Goal: Information Seeking & Learning: Learn about a topic

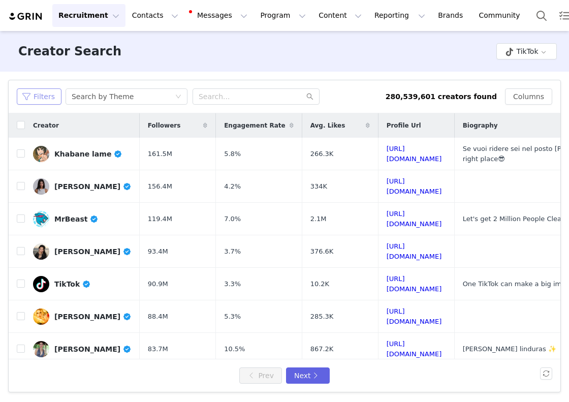
click at [46, 94] on button "Filters" at bounding box center [39, 96] width 45 height 16
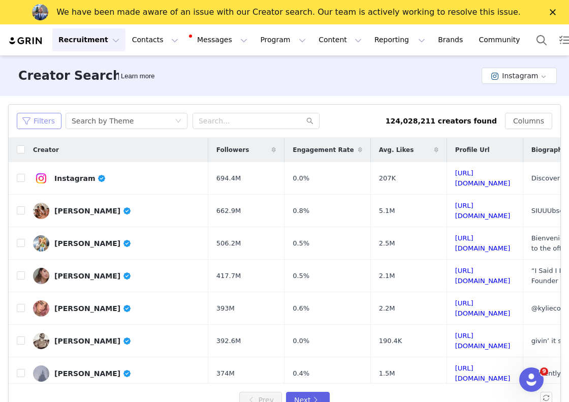
click at [53, 121] on button "Filters" at bounding box center [39, 121] width 45 height 16
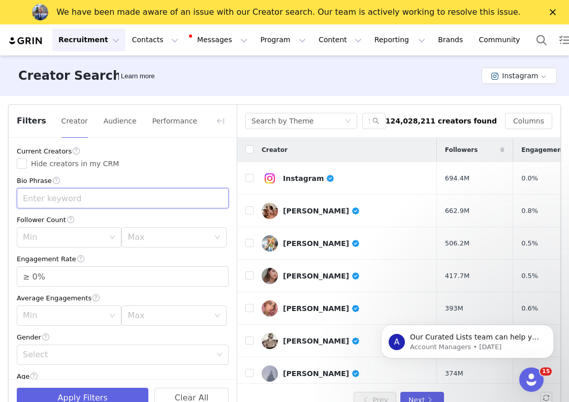
click at [59, 191] on input "text" at bounding box center [123, 198] width 212 height 20
click at [101, 237] on div "Min" at bounding box center [63, 237] width 81 height 10
type input "hairstylist"
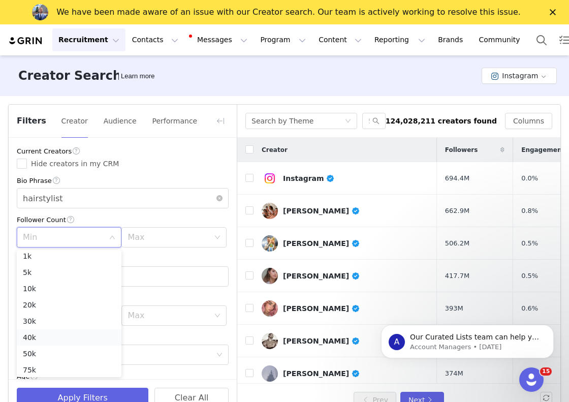
scroll to position [3, 0]
click at [89, 337] on li "40k" at bounding box center [69, 338] width 105 height 16
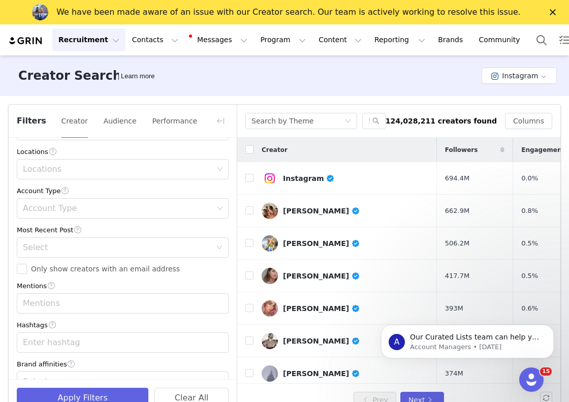
scroll to position [324, 0]
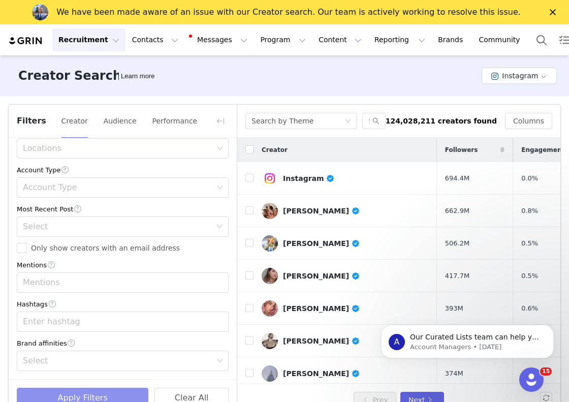
click at [53, 394] on button "Apply Filters" at bounding box center [83, 398] width 132 height 20
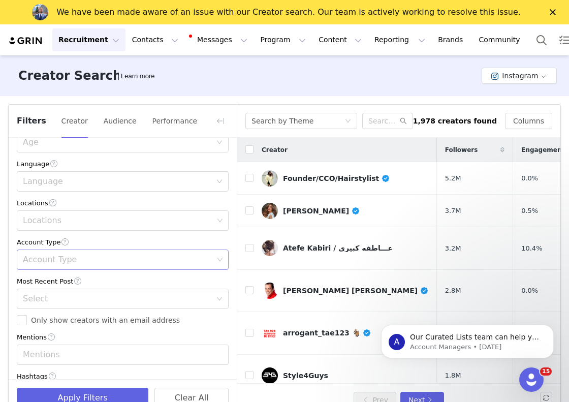
scroll to position [253, 0]
click at [48, 228] on div "Locations" at bounding box center [119, 219] width 198 height 19
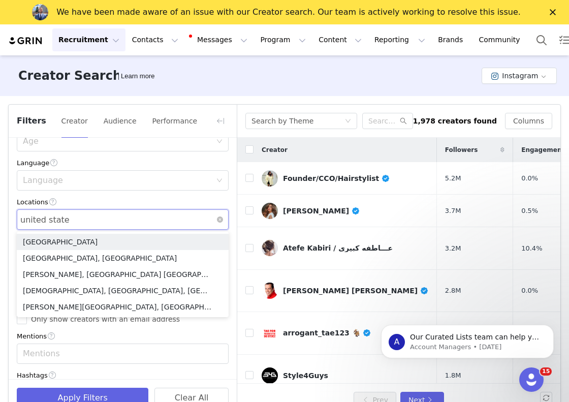
type input "[GEOGRAPHIC_DATA]"
click at [58, 242] on li "[GEOGRAPHIC_DATA]" at bounding box center [123, 242] width 212 height 16
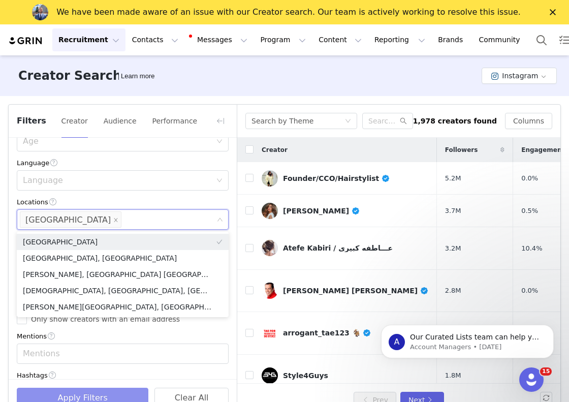
click at [104, 389] on button "Apply Filters" at bounding box center [83, 398] width 132 height 20
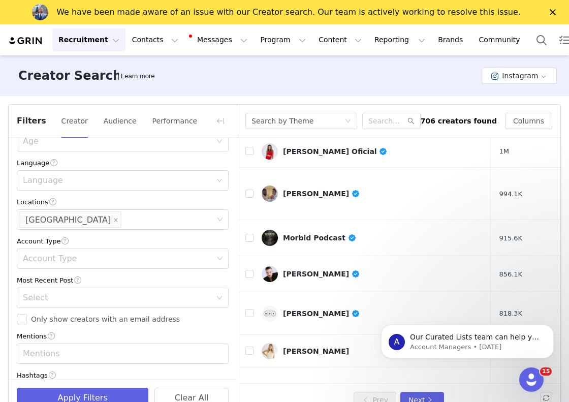
scroll to position [440, 0]
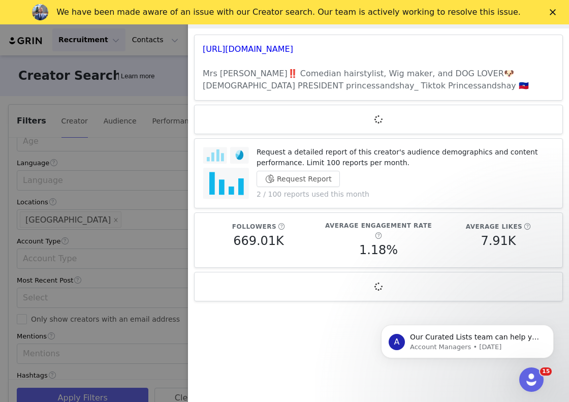
click at [170, 172] on div at bounding box center [284, 201] width 569 height 402
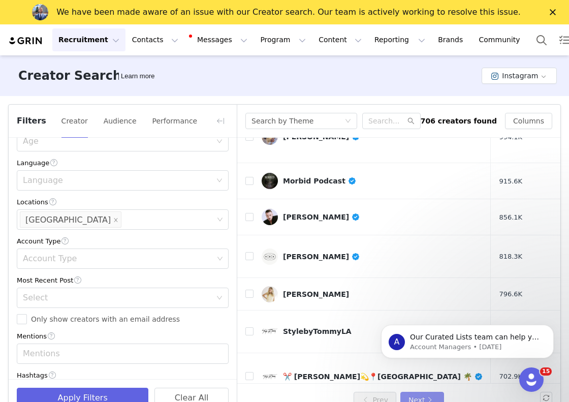
click at [420, 398] on button "Next" at bounding box center [423, 400] width 44 height 16
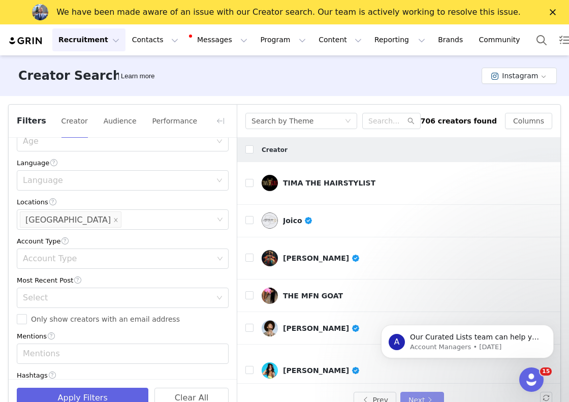
click at [420, 394] on button "Next" at bounding box center [423, 400] width 44 height 16
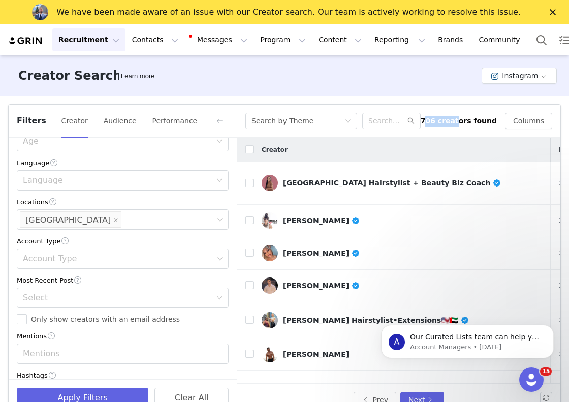
click at [464, 116] on div "706 creators found" at bounding box center [459, 121] width 76 height 11
click at [481, 122] on div "706 creators found" at bounding box center [459, 121] width 76 height 11
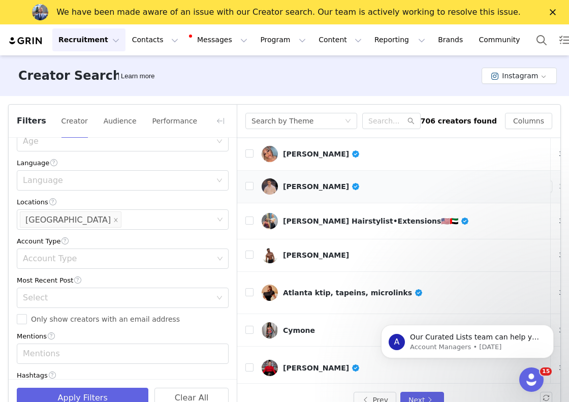
scroll to position [102, 0]
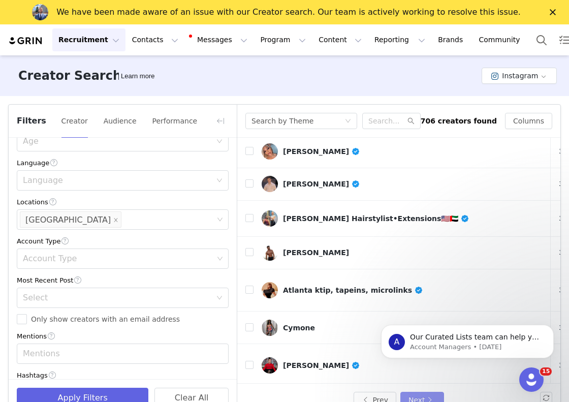
click at [432, 397] on button "Next" at bounding box center [423, 400] width 44 height 16
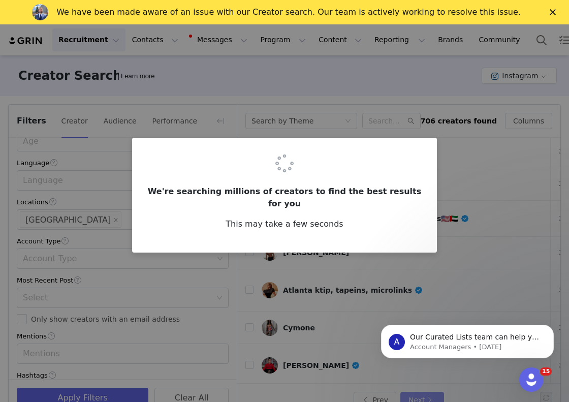
scroll to position [0, 0]
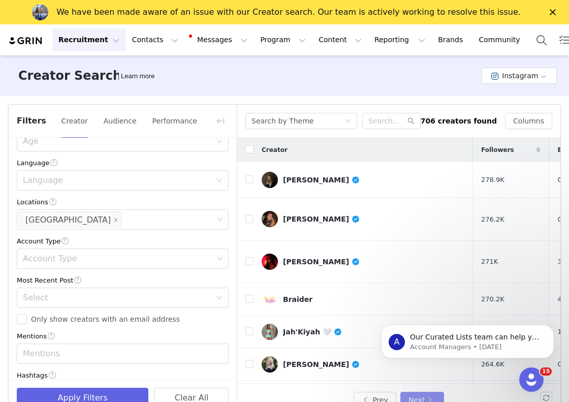
click at [423, 397] on button "Next" at bounding box center [423, 400] width 44 height 16
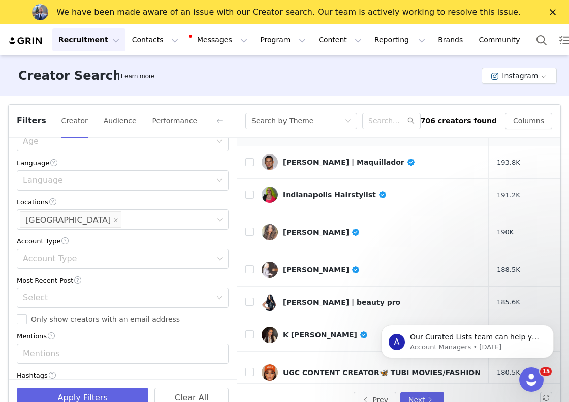
scroll to position [439, 0]
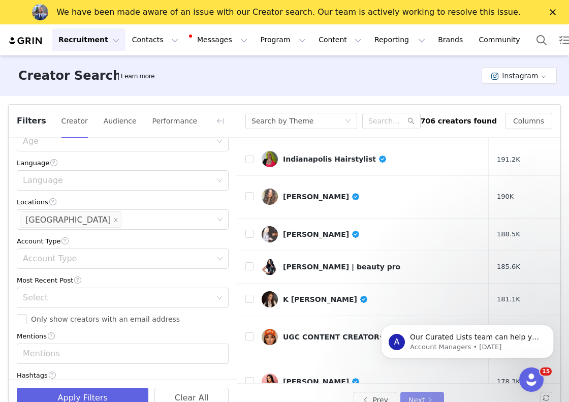
click at [427, 396] on button "Next" at bounding box center [423, 400] width 44 height 16
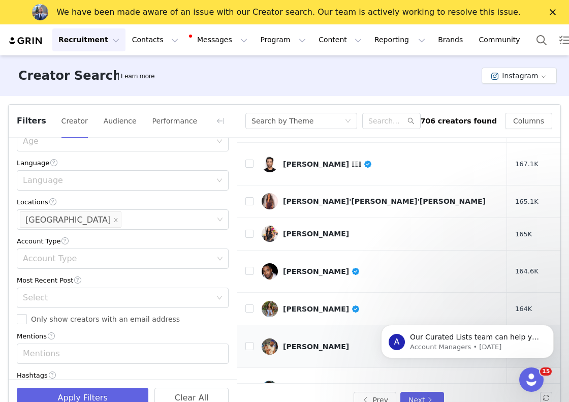
scroll to position [458, 0]
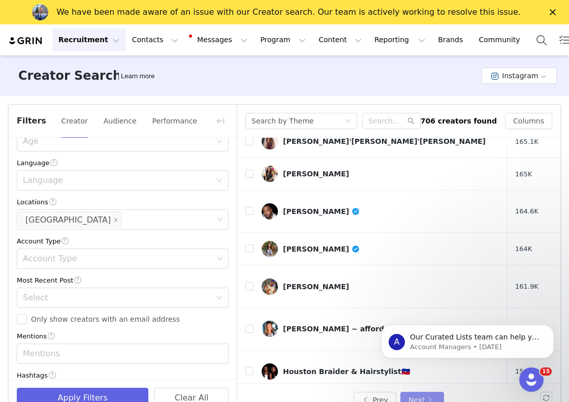
click at [420, 399] on button "Next" at bounding box center [423, 400] width 44 height 16
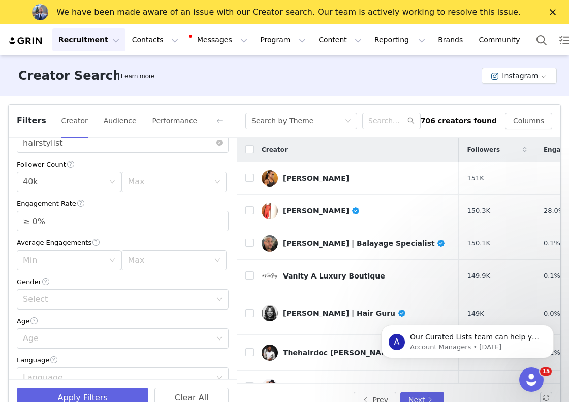
scroll to position [55, 0]
click at [144, 187] on div "Max" at bounding box center [168, 182] width 81 height 10
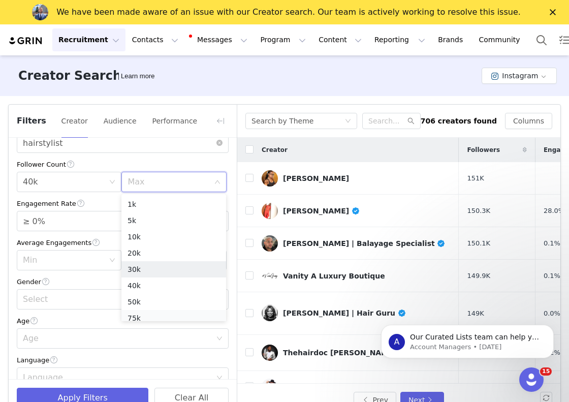
scroll to position [5, 0]
click at [146, 297] on li "50k" at bounding box center [174, 297] width 105 height 16
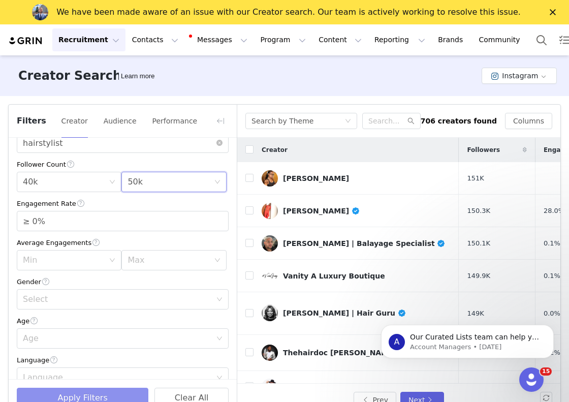
click at [122, 391] on button "Apply Filters" at bounding box center [83, 398] width 132 height 20
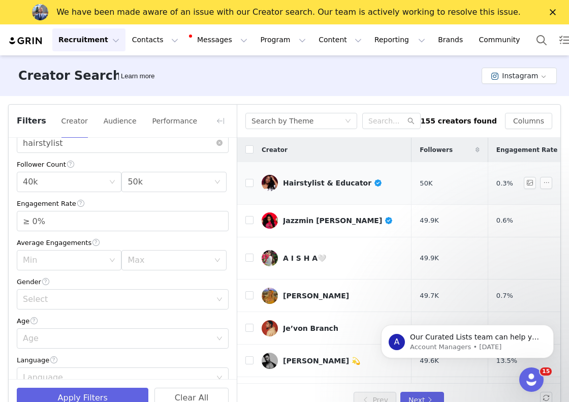
click at [300, 180] on div "Hairstylist & Educator" at bounding box center [333, 183] width 100 height 8
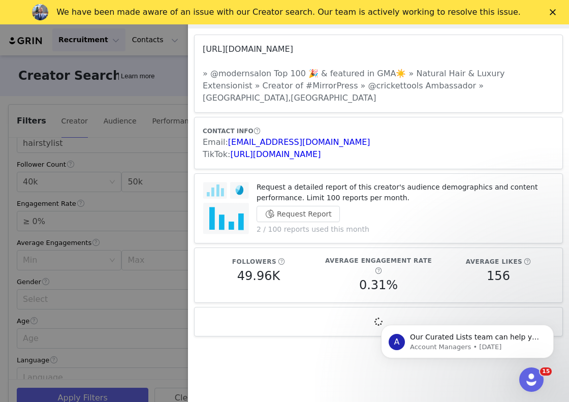
click at [290, 48] on link "[URL][DOMAIN_NAME]" at bounding box center [248, 49] width 91 height 10
click at [163, 69] on div at bounding box center [284, 201] width 569 height 402
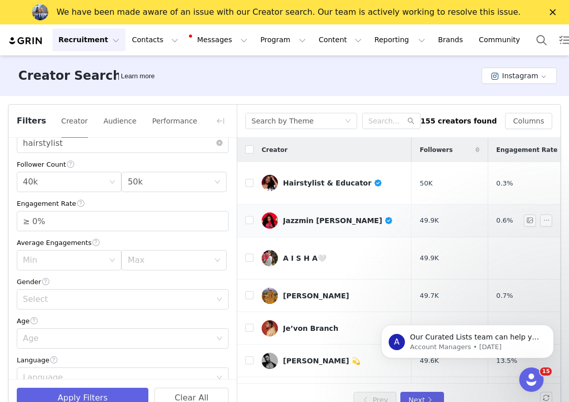
click at [302, 217] on div "Jazzmin [PERSON_NAME]" at bounding box center [338, 221] width 110 height 8
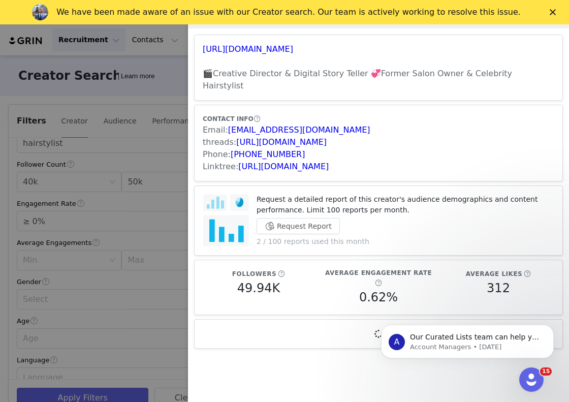
click at [160, 88] on div at bounding box center [284, 201] width 569 height 402
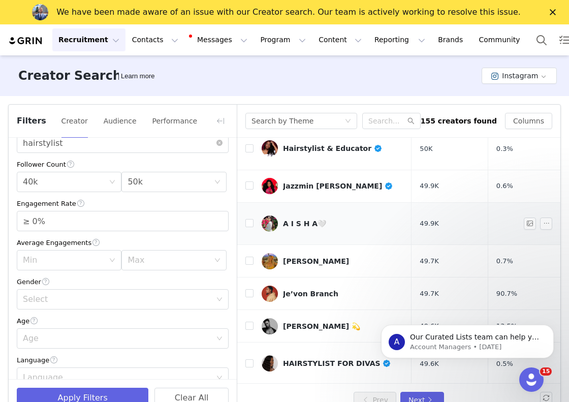
scroll to position [41, 0]
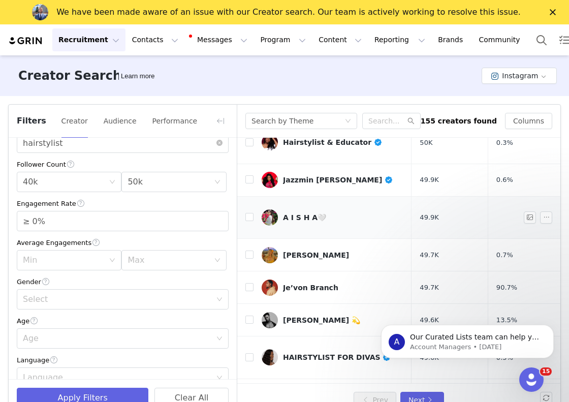
click at [296, 214] on div "A I S H A🤍" at bounding box center [304, 218] width 43 height 8
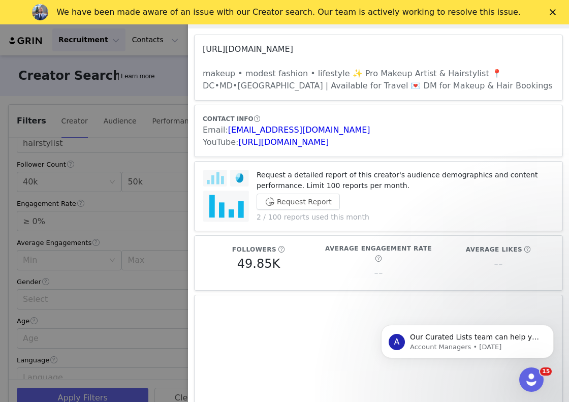
click at [285, 49] on link "[URL][DOMAIN_NAME]" at bounding box center [248, 49] width 91 height 10
click at [170, 130] on div at bounding box center [284, 201] width 569 height 402
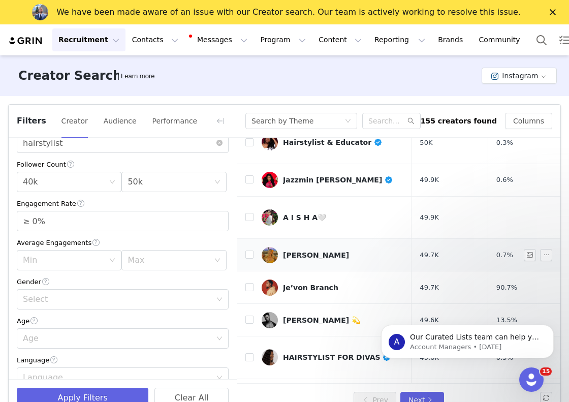
click at [333, 251] on div "[PERSON_NAME]" at bounding box center [316, 255] width 66 height 8
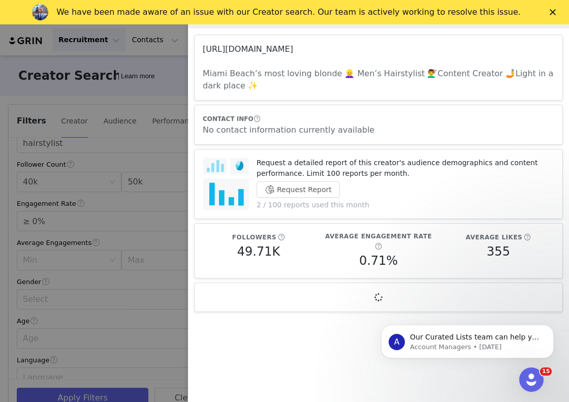
click at [288, 47] on link "[URL][DOMAIN_NAME]" at bounding box center [248, 49] width 91 height 10
click at [174, 197] on div at bounding box center [284, 201] width 569 height 402
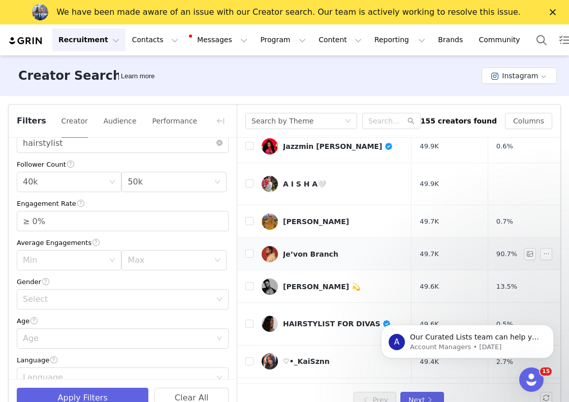
scroll to position [75, 0]
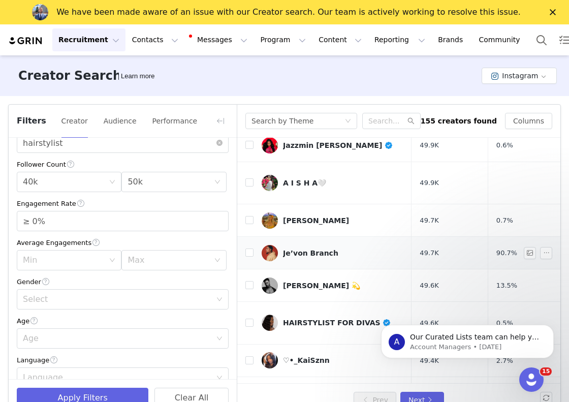
click at [307, 249] on div "Je’von Branch" at bounding box center [310, 253] width 55 height 8
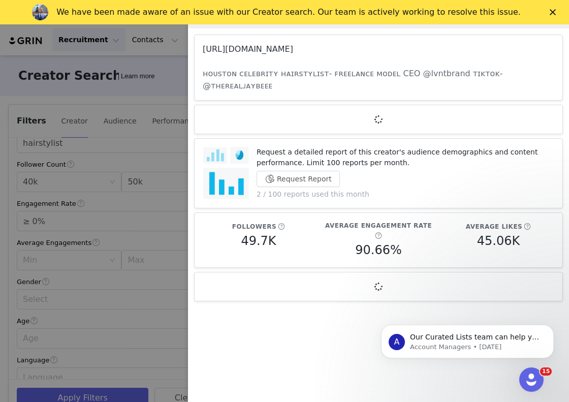
click at [293, 47] on link "[URL][DOMAIN_NAME]" at bounding box center [248, 49] width 91 height 10
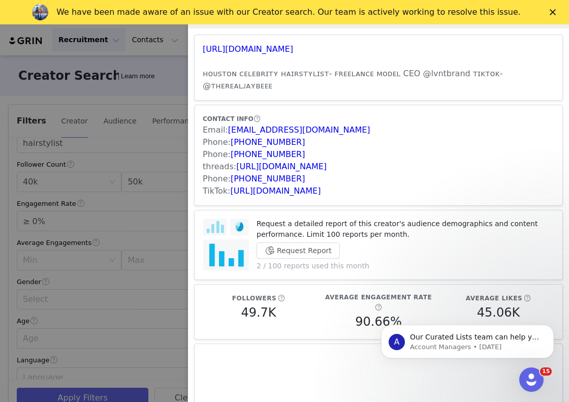
click at [171, 110] on div at bounding box center [284, 201] width 569 height 402
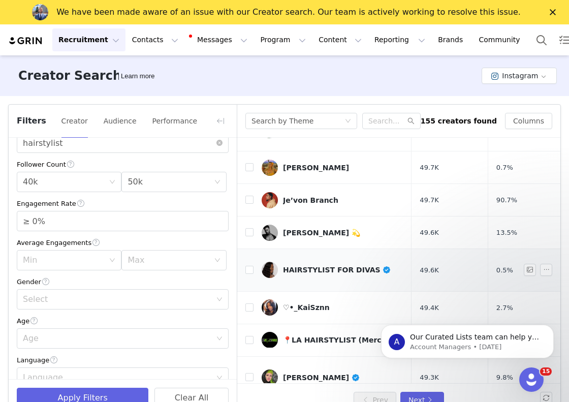
scroll to position [129, 0]
click at [303, 228] on div "[PERSON_NAME] 💫" at bounding box center [321, 232] width 77 height 8
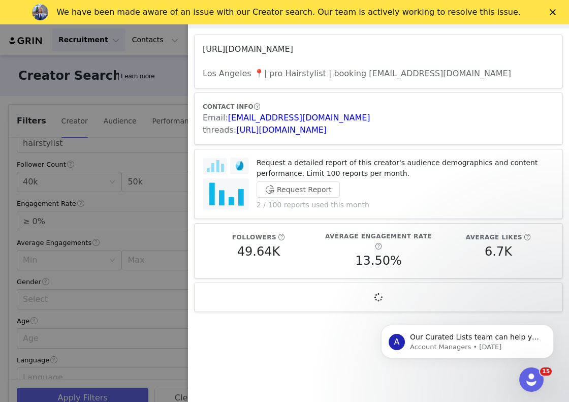
click at [292, 46] on link "[URL][DOMAIN_NAME]" at bounding box center [248, 49] width 91 height 10
click at [167, 207] on div at bounding box center [284, 201] width 569 height 402
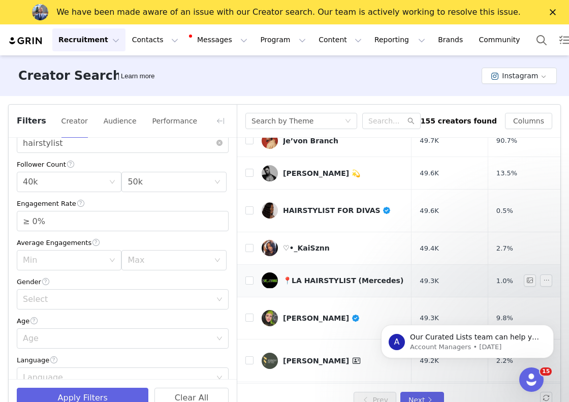
scroll to position [190, 0]
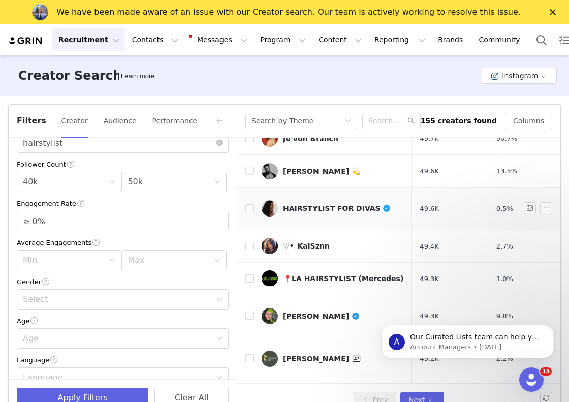
click at [307, 204] on div "HAIRSTYLIST FOR DIVAS" at bounding box center [337, 208] width 108 height 8
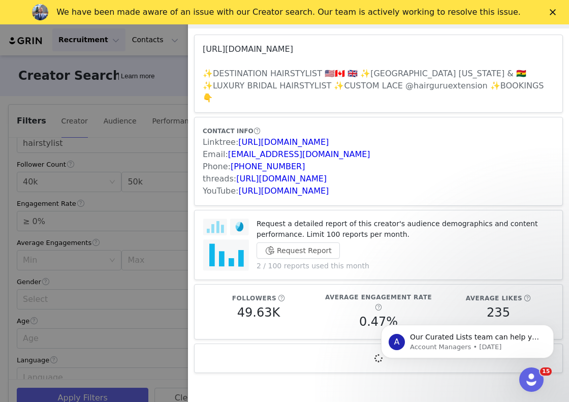
click at [293, 50] on link "[URL][DOMAIN_NAME]" at bounding box center [248, 49] width 91 height 10
click at [169, 116] on div at bounding box center [284, 201] width 569 height 402
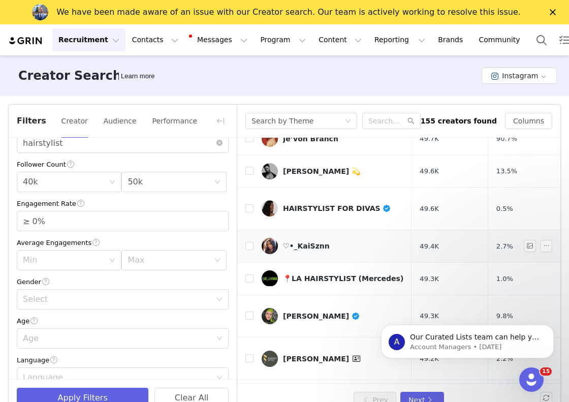
click at [309, 242] on div "♡•_KaiSznn" at bounding box center [306, 246] width 47 height 8
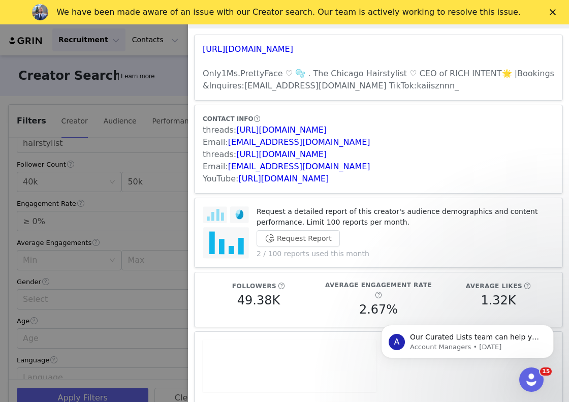
click at [135, 99] on div at bounding box center [284, 201] width 569 height 402
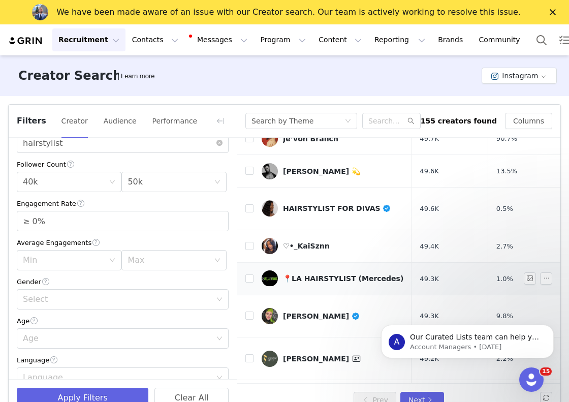
click at [305, 275] on div "📍LA HAIRSTYLIST (Mercedes)" at bounding box center [343, 279] width 120 height 8
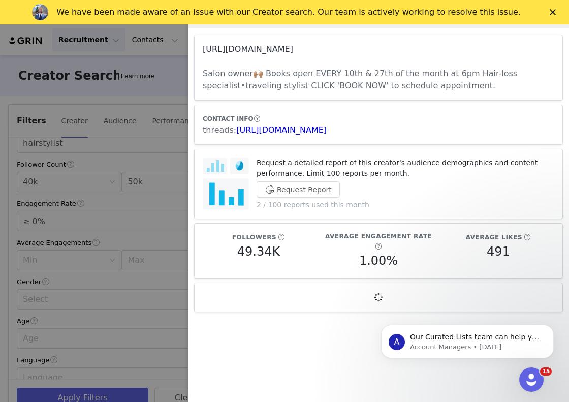
click at [291, 49] on link "[URL][DOMAIN_NAME]" at bounding box center [248, 49] width 91 height 10
click at [175, 145] on div at bounding box center [284, 201] width 569 height 402
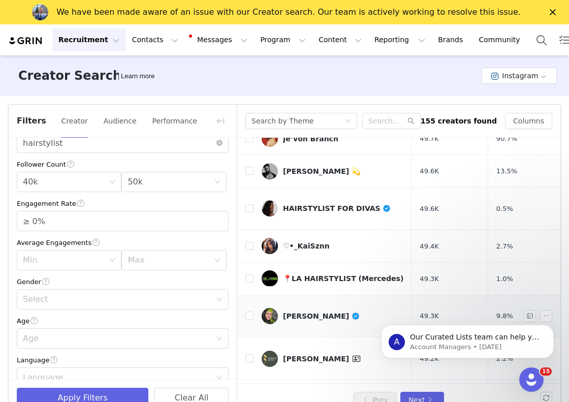
click at [312, 312] on div "[PERSON_NAME]" at bounding box center [321, 316] width 77 height 8
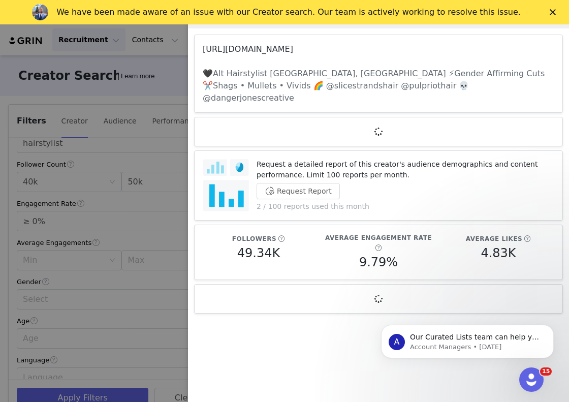
click at [293, 49] on link "[URL][DOMAIN_NAME]" at bounding box center [248, 49] width 91 height 10
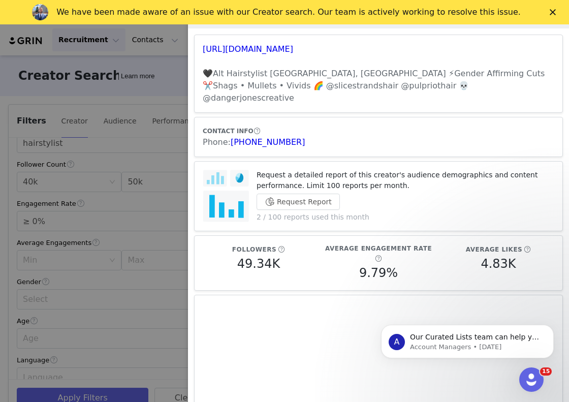
click at [156, 75] on div at bounding box center [284, 201] width 569 height 402
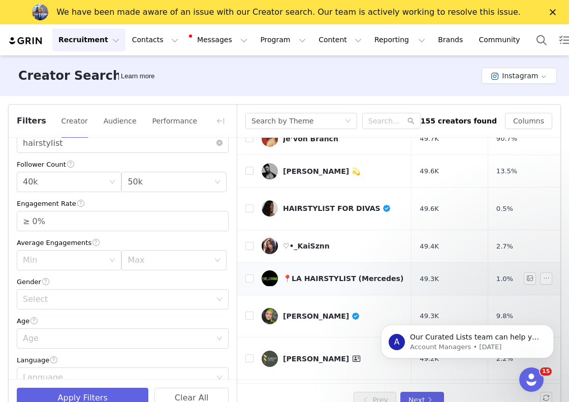
scroll to position [224, 0]
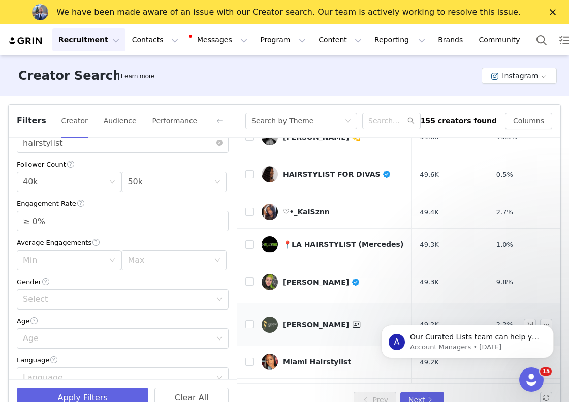
click at [302, 319] on div "[PERSON_NAME]" at bounding box center [323, 325] width 80 height 12
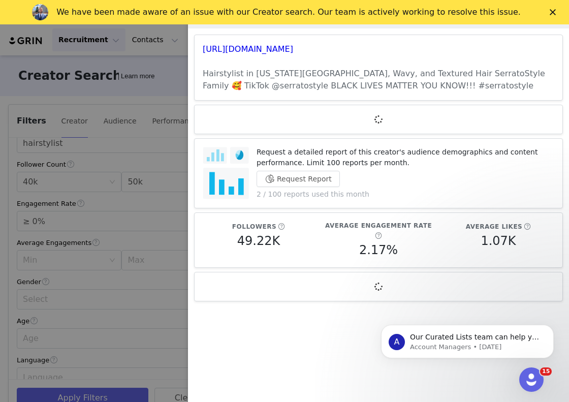
click at [149, 95] on div at bounding box center [284, 201] width 569 height 402
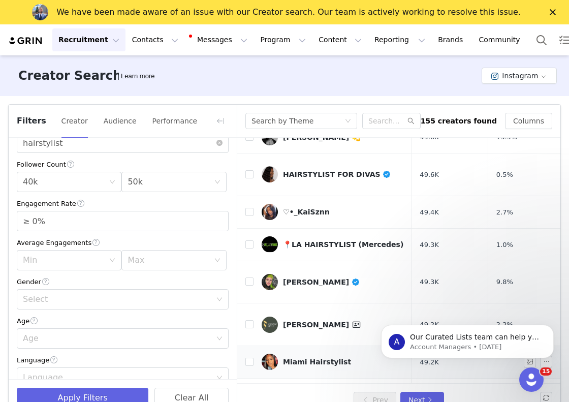
click at [299, 358] on div "Miami Hairstylist" at bounding box center [317, 362] width 68 height 8
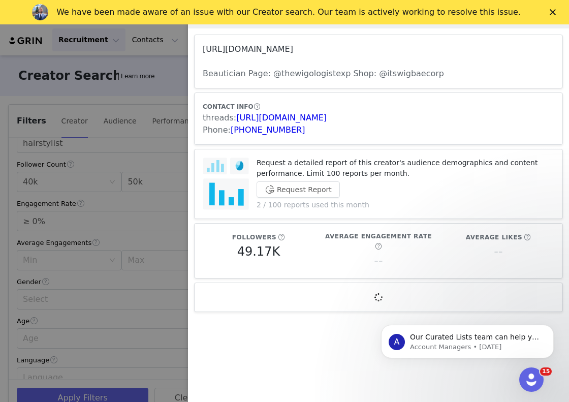
click at [280, 47] on link "[URL][DOMAIN_NAME]" at bounding box center [248, 49] width 91 height 10
click at [129, 187] on div at bounding box center [284, 201] width 569 height 402
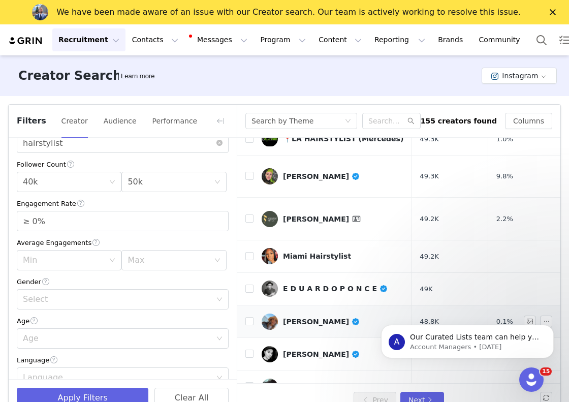
scroll to position [330, 0]
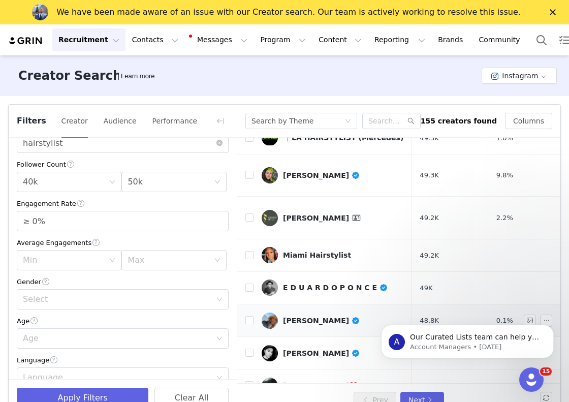
click at [310, 317] on div "[PERSON_NAME]" at bounding box center [321, 321] width 77 height 8
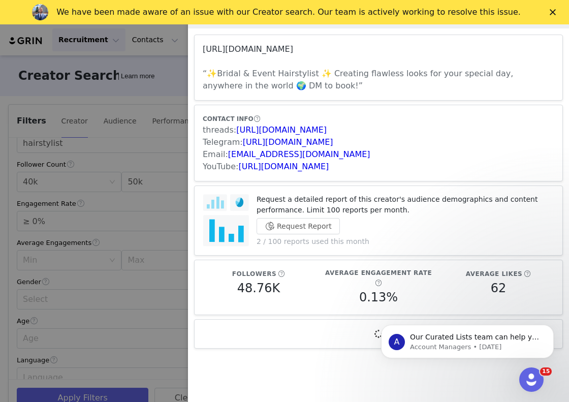
click at [275, 47] on link "[URL][DOMAIN_NAME]" at bounding box center [248, 49] width 91 height 10
click at [148, 123] on div at bounding box center [284, 201] width 569 height 402
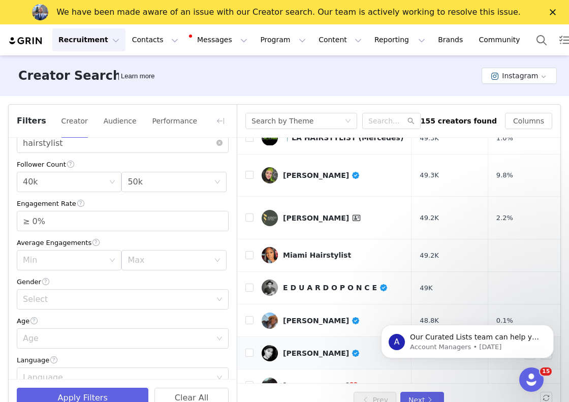
click at [315, 349] on div "[PERSON_NAME]" at bounding box center [321, 353] width 77 height 8
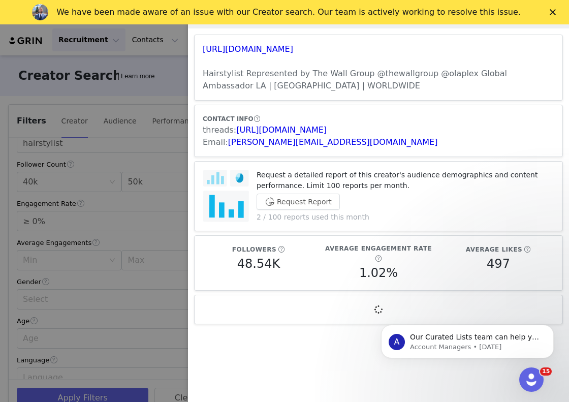
click at [138, 97] on div at bounding box center [284, 201] width 569 height 402
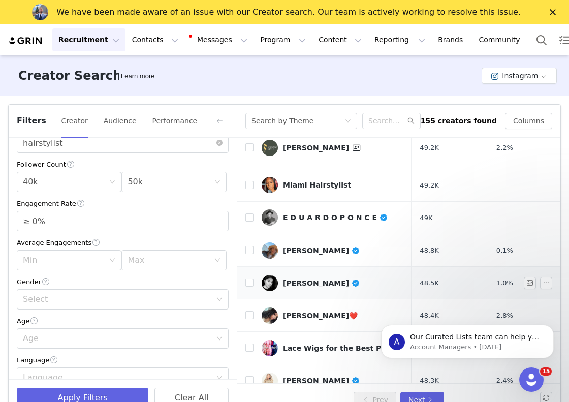
scroll to position [418, 0]
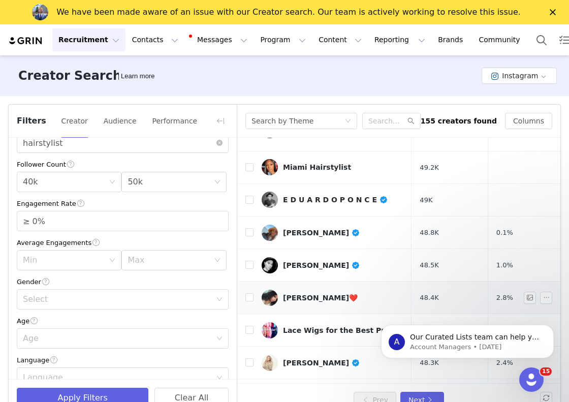
click at [296, 294] on div "[PERSON_NAME]❤️" at bounding box center [320, 298] width 75 height 8
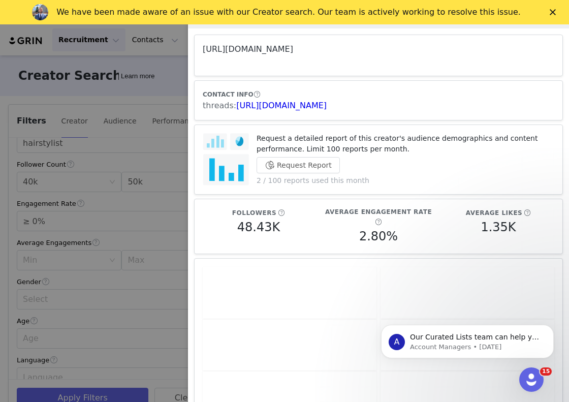
click at [292, 48] on link "[URL][DOMAIN_NAME]" at bounding box center [248, 49] width 91 height 10
click at [163, 179] on div at bounding box center [284, 201] width 569 height 402
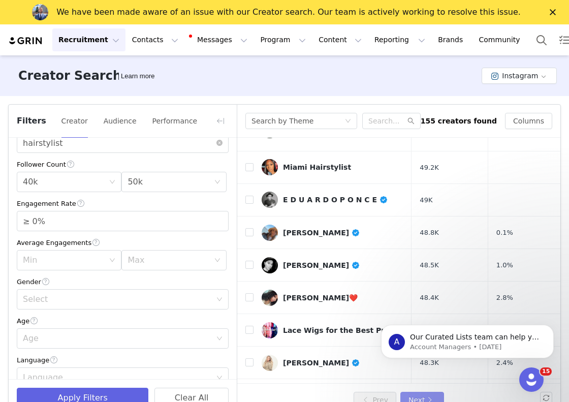
click at [413, 397] on button "Next" at bounding box center [423, 400] width 44 height 16
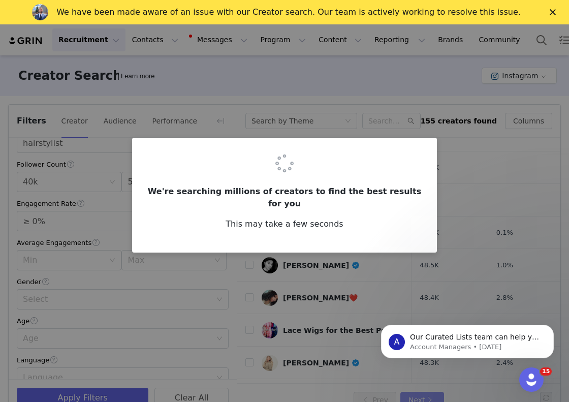
scroll to position [0, 0]
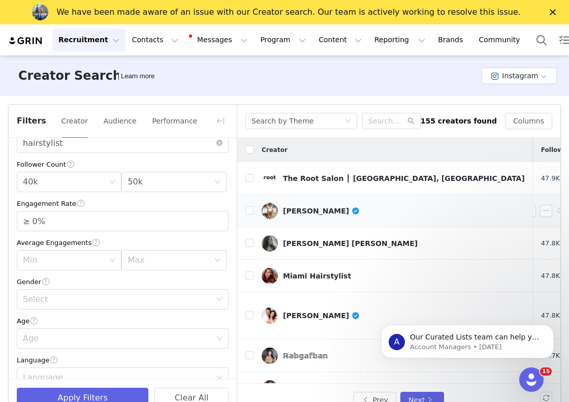
click at [305, 212] on div "[PERSON_NAME]" at bounding box center [321, 211] width 77 height 8
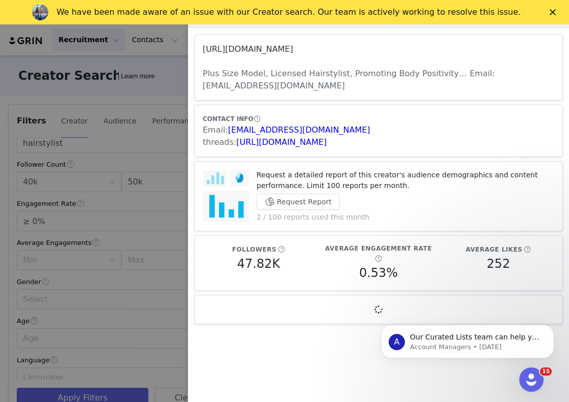
click at [293, 51] on link "[URL][DOMAIN_NAME]" at bounding box center [248, 49] width 91 height 10
click at [169, 154] on div at bounding box center [284, 201] width 569 height 402
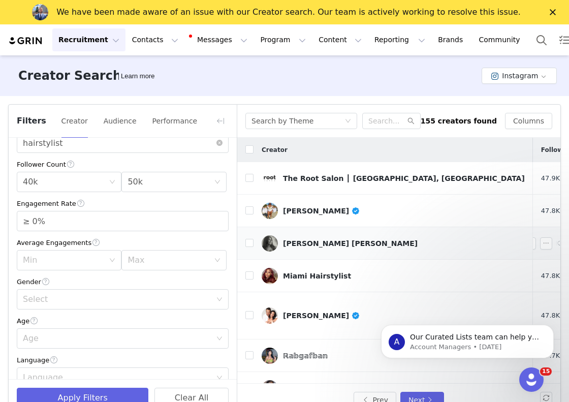
scroll to position [26, 0]
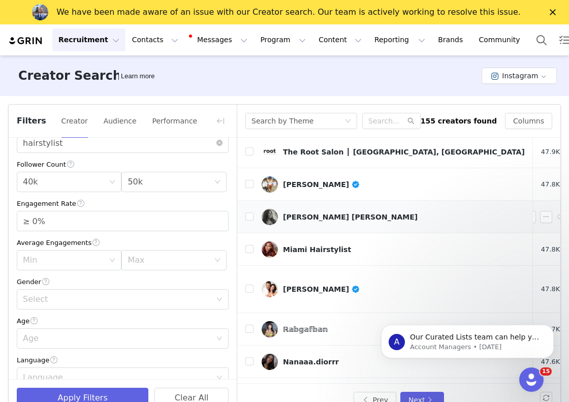
click at [315, 219] on div "[PERSON_NAME] [PERSON_NAME]" at bounding box center [350, 217] width 135 height 8
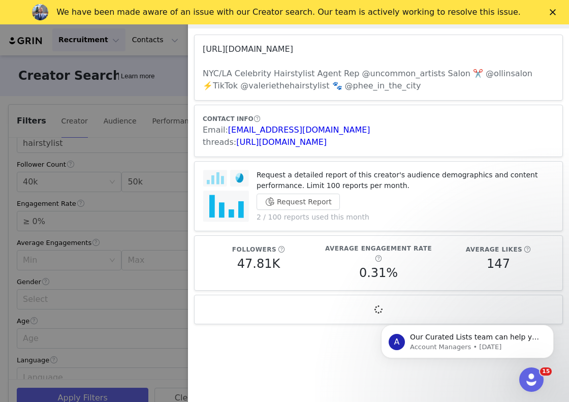
click at [293, 47] on link "[URL][DOMAIN_NAME]" at bounding box center [248, 49] width 91 height 10
click at [162, 135] on div at bounding box center [284, 201] width 569 height 402
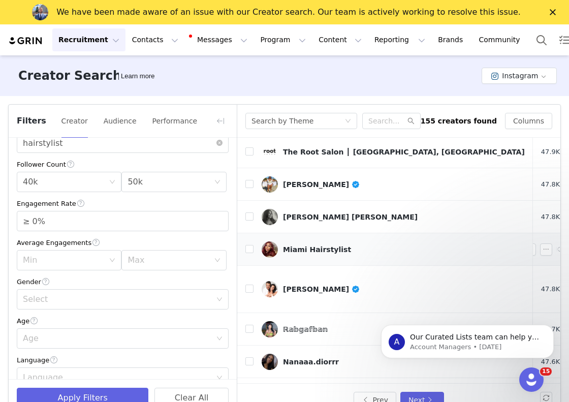
click at [311, 251] on div "Miami Hairstylist" at bounding box center [317, 250] width 68 height 8
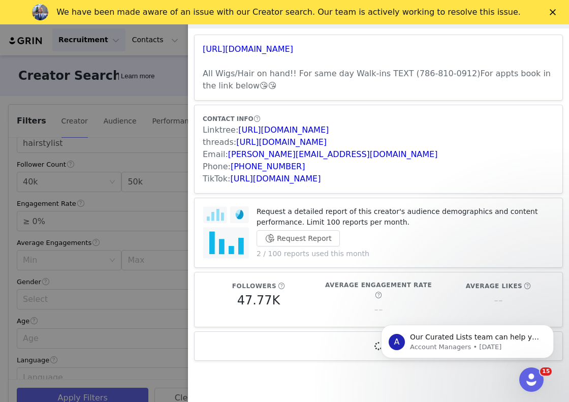
click at [161, 159] on div at bounding box center [284, 201] width 569 height 402
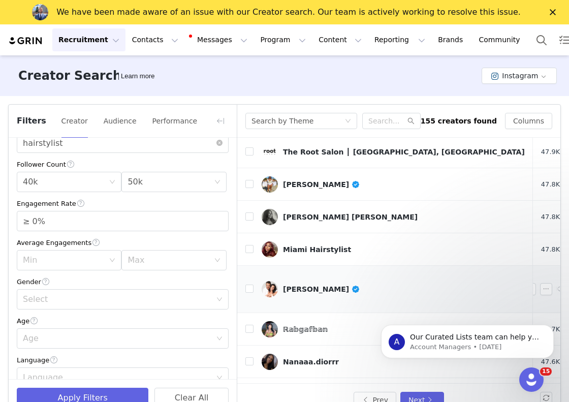
click at [318, 285] on div "[PERSON_NAME]" at bounding box center [321, 289] width 77 height 8
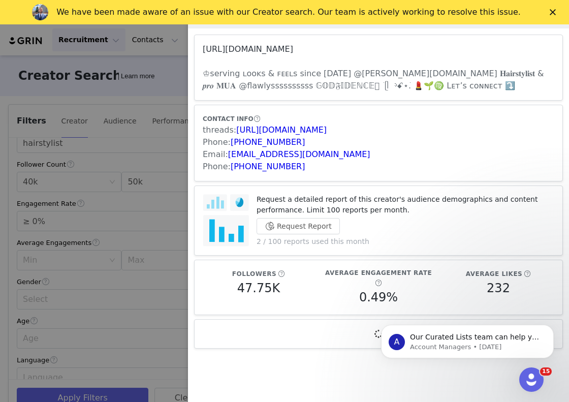
click at [273, 51] on link "[URL][DOMAIN_NAME]" at bounding box center [248, 49] width 91 height 10
click at [175, 108] on div at bounding box center [284, 201] width 569 height 402
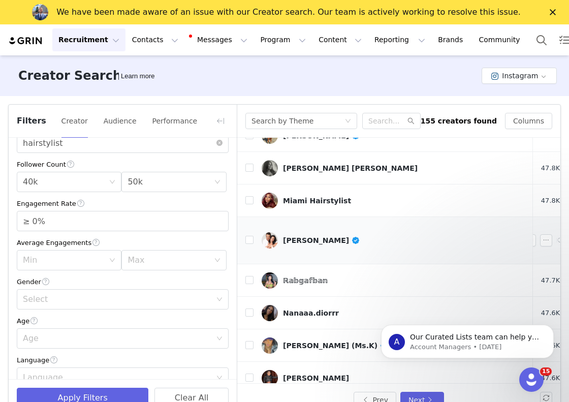
scroll to position [81, 0]
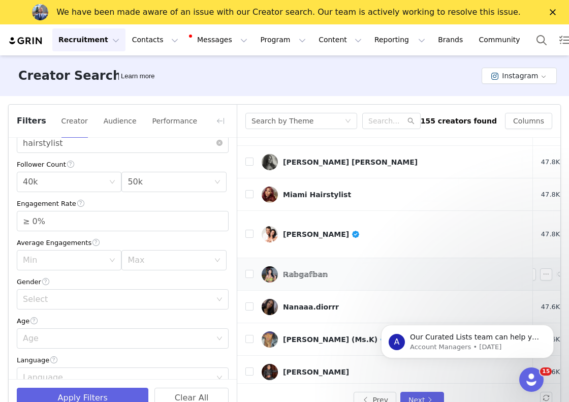
click at [311, 270] on div "ℝ𝕒𝕓𝕘𝕒𝕗𝕓𝕒𝕟" at bounding box center [305, 274] width 45 height 8
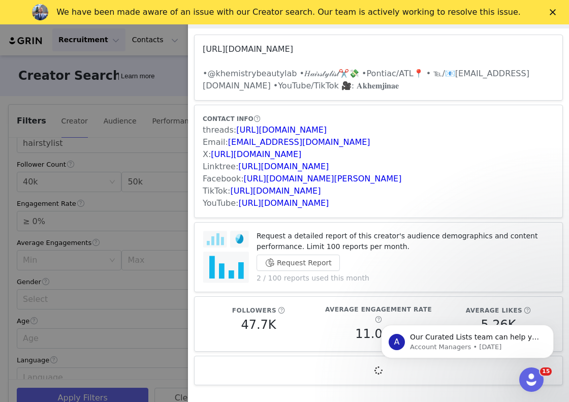
click at [293, 45] on link "[URL][DOMAIN_NAME]" at bounding box center [248, 49] width 91 height 10
click at [173, 223] on div at bounding box center [284, 201] width 569 height 402
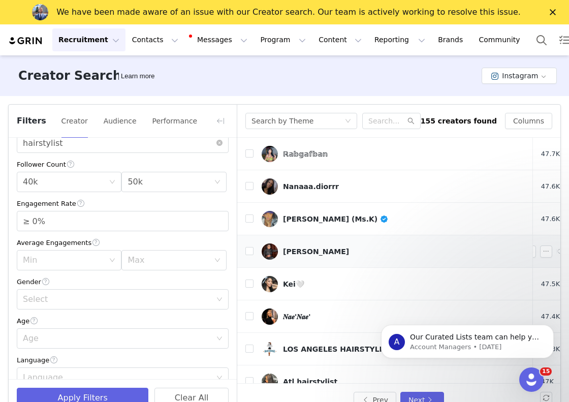
scroll to position [203, 0]
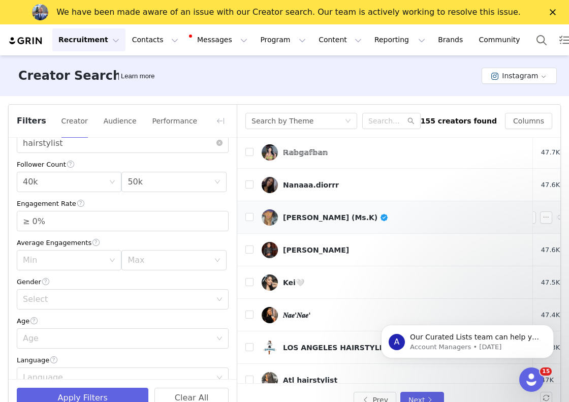
click at [302, 212] on link "[PERSON_NAME] (Ms.K)" at bounding box center [393, 217] width 263 height 16
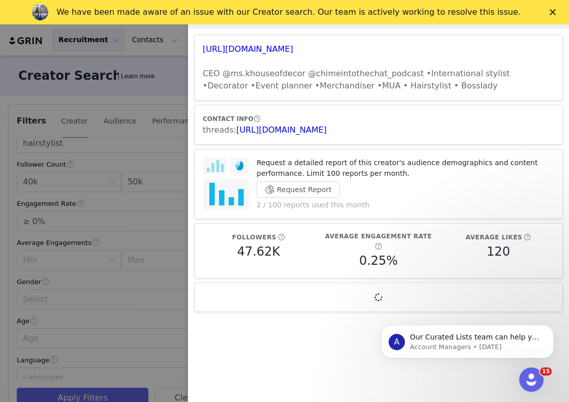
click at [169, 74] on div at bounding box center [284, 201] width 569 height 402
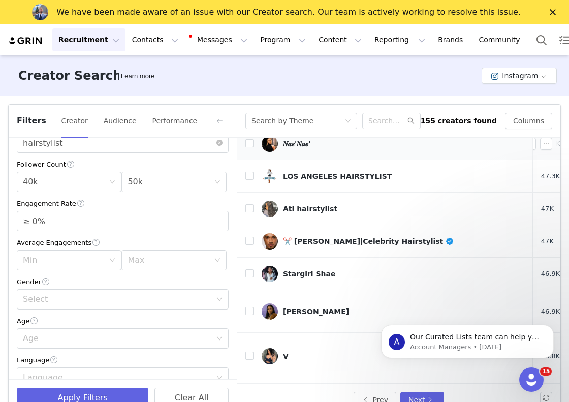
scroll to position [374, 0]
click at [315, 238] on div "✂️ [PERSON_NAME]|Celebrity Hairstylist" at bounding box center [368, 242] width 171 height 8
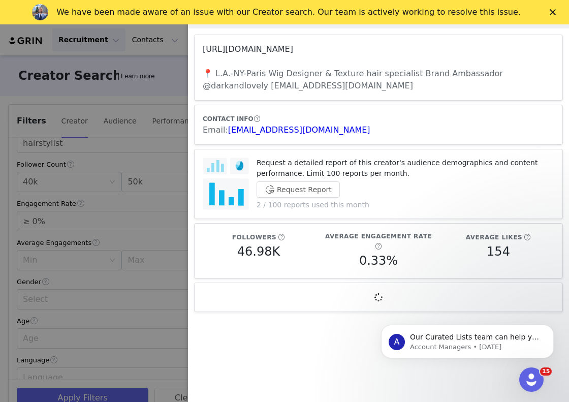
click at [293, 53] on link "[URL][DOMAIN_NAME]" at bounding box center [248, 49] width 91 height 10
click at [154, 159] on div at bounding box center [284, 201] width 569 height 402
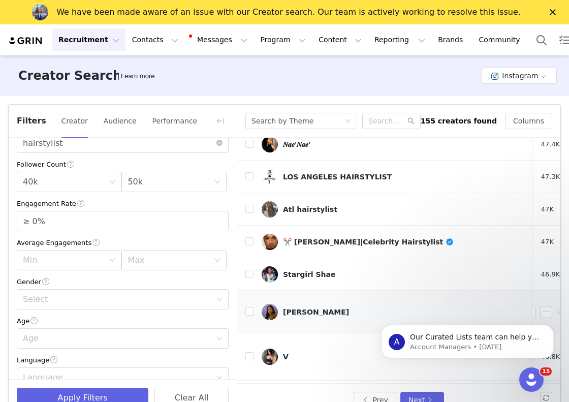
scroll to position [440, 0]
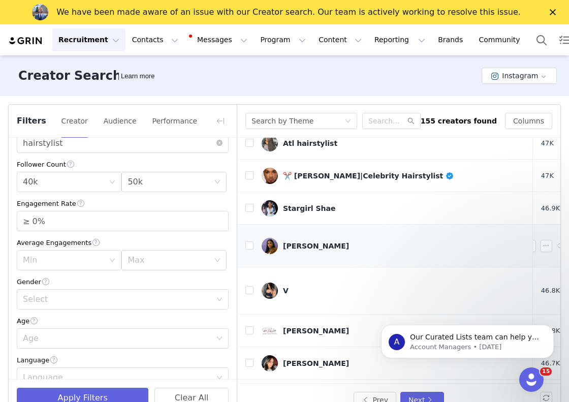
click at [322, 242] on div "[PERSON_NAME]" at bounding box center [316, 246] width 66 height 8
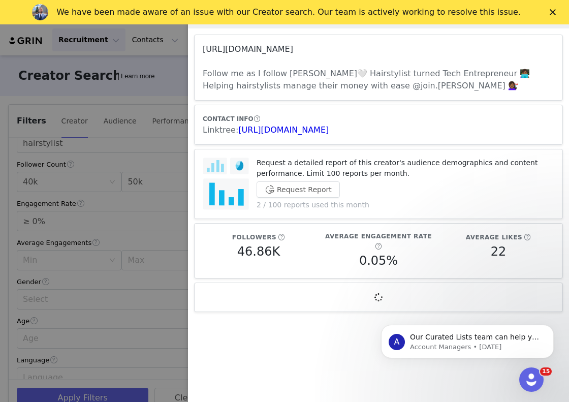
click at [293, 50] on link "[URL][DOMAIN_NAME]" at bounding box center [248, 49] width 91 height 10
click at [138, 166] on div at bounding box center [284, 201] width 569 height 402
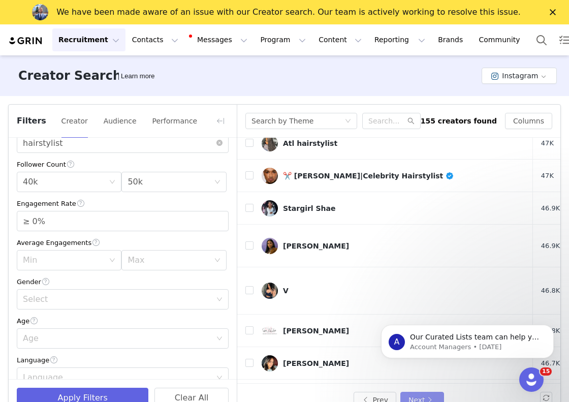
click at [428, 396] on button "Next" at bounding box center [423, 400] width 44 height 16
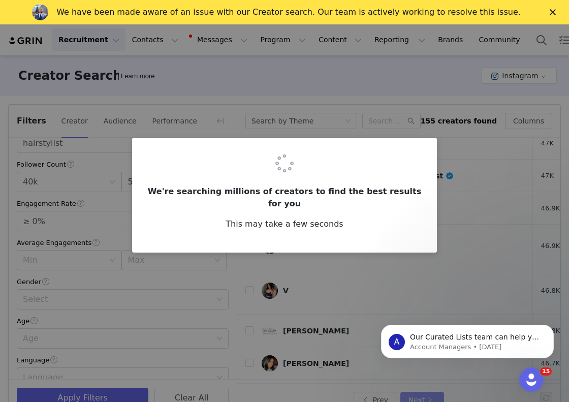
scroll to position [0, 0]
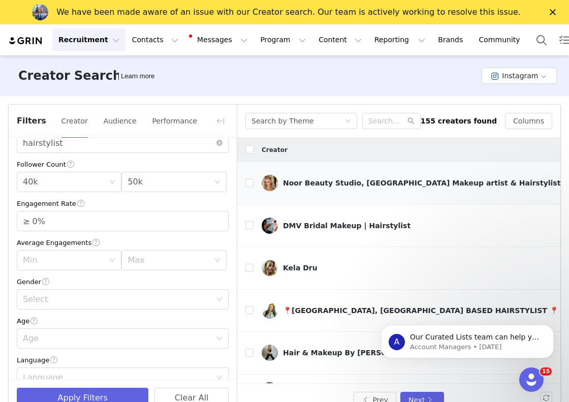
click at [296, 179] on div "Noor Beauty Studio, [GEOGRAPHIC_DATA] Makeup artist & Hairstylist" at bounding box center [422, 183] width 278 height 8
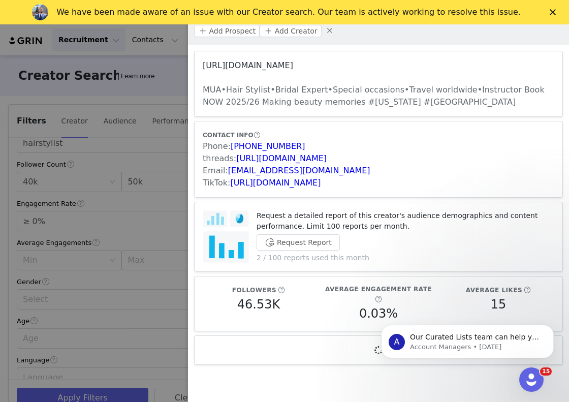
click at [293, 62] on link "[URL][DOMAIN_NAME]" at bounding box center [248, 66] width 91 height 10
click at [159, 143] on div at bounding box center [284, 201] width 569 height 402
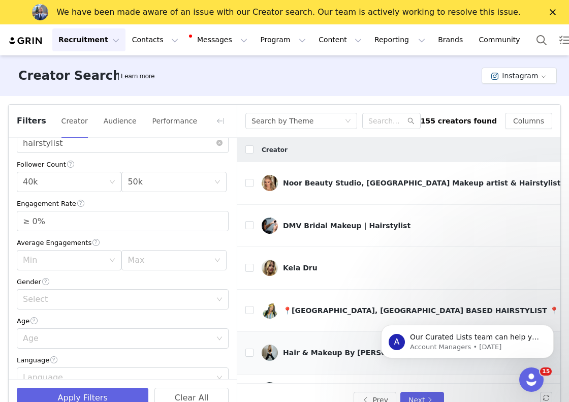
scroll to position [1, 0]
click at [290, 221] on div "DMV Bridal Makeup | Hairstylist" at bounding box center [347, 225] width 128 height 8
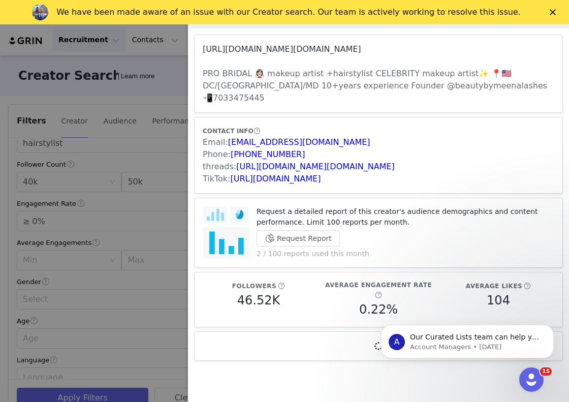
click at [255, 47] on link "[URL][DOMAIN_NAME][DOMAIN_NAME]" at bounding box center [282, 49] width 159 height 10
click at [168, 137] on div at bounding box center [284, 201] width 569 height 402
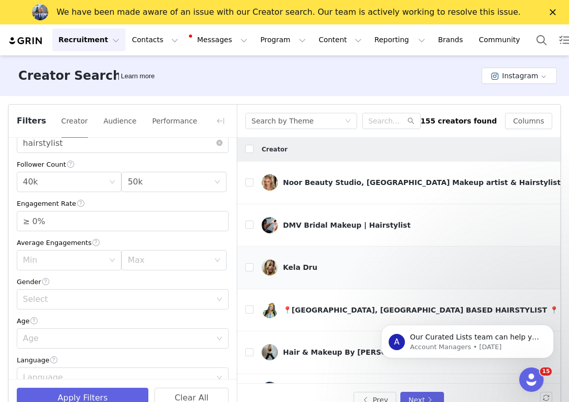
click at [308, 259] on link "Kela Dru" at bounding box center [427, 267] width 330 height 16
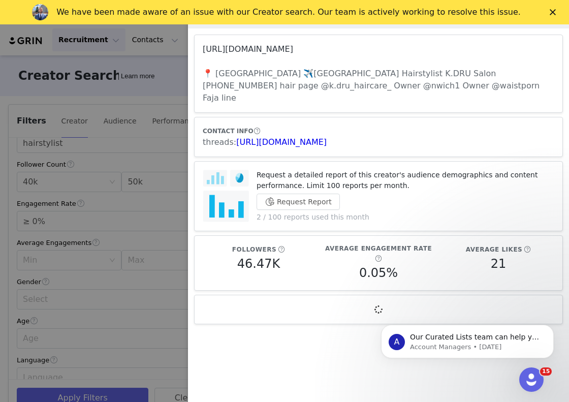
click at [279, 46] on link "[URL][DOMAIN_NAME]" at bounding box center [248, 49] width 91 height 10
click at [172, 78] on div at bounding box center [284, 201] width 569 height 402
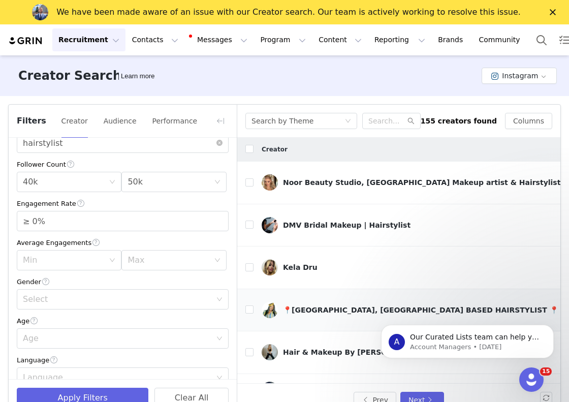
click at [319, 306] on div "📍[GEOGRAPHIC_DATA], [GEOGRAPHIC_DATA] BASED HAIRSTYLIST 📍" at bounding box center [421, 310] width 276 height 8
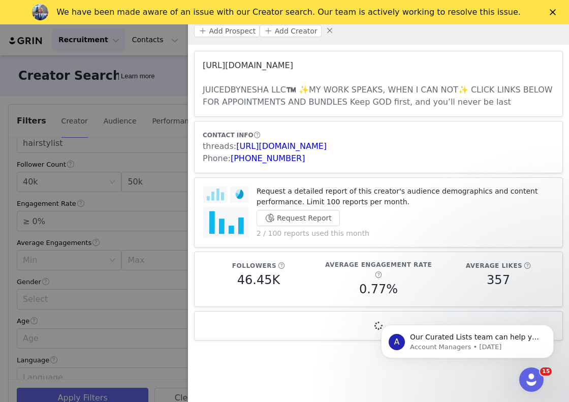
click at [287, 61] on link "[URL][DOMAIN_NAME]" at bounding box center [248, 66] width 91 height 10
click at [150, 125] on div at bounding box center [284, 201] width 569 height 402
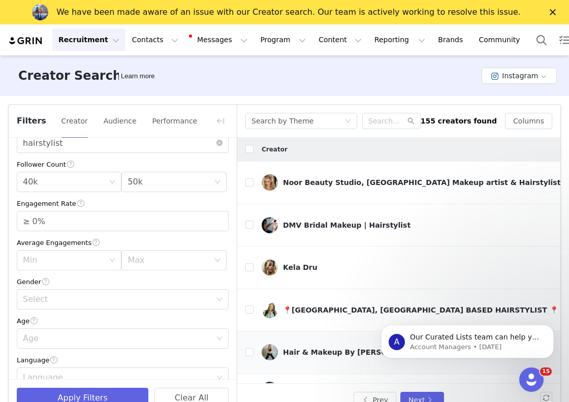
click at [328, 348] on div "Hair & Makeup By [PERSON_NAME]" at bounding box center [353, 352] width 140 height 8
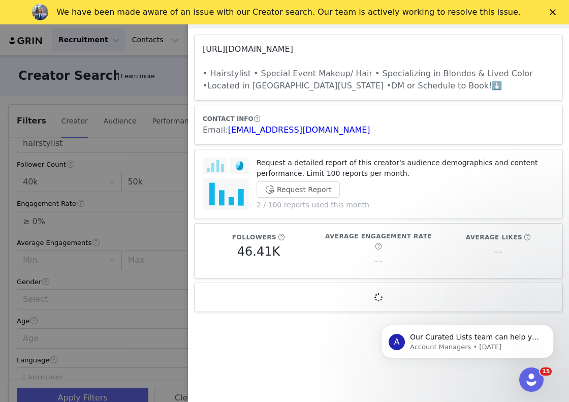
click at [293, 47] on link "[URL][DOMAIN_NAME]" at bounding box center [248, 49] width 91 height 10
click at [167, 137] on div at bounding box center [284, 201] width 569 height 402
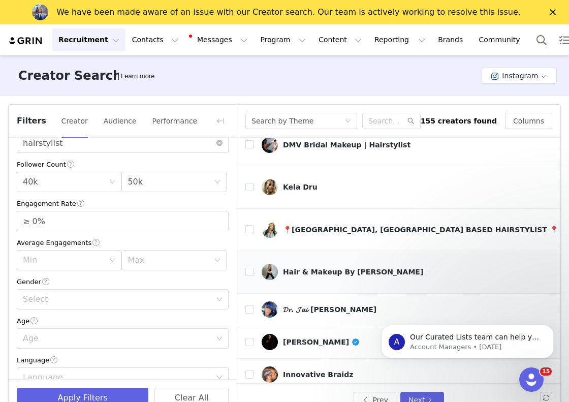
scroll to position [88, 0]
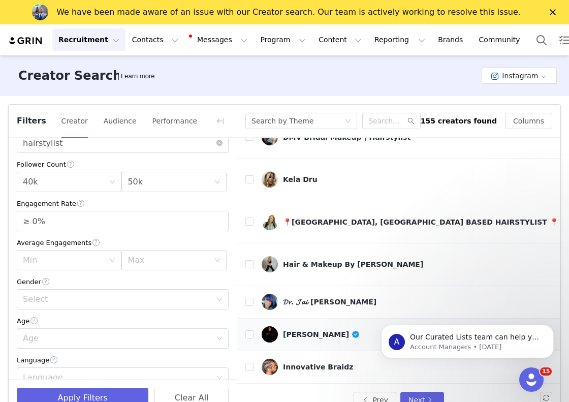
click at [324, 330] on div "[PERSON_NAME]" at bounding box center [321, 334] width 77 height 8
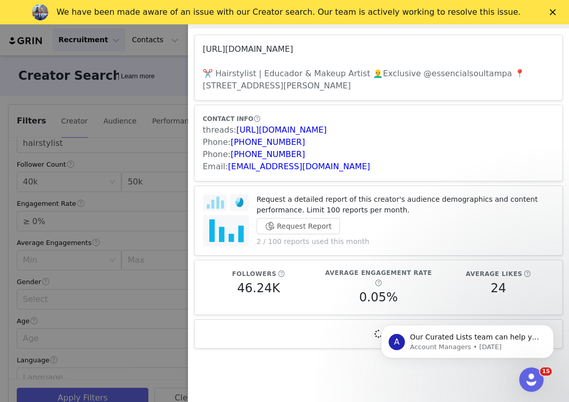
click at [293, 48] on link "[URL][DOMAIN_NAME]" at bounding box center [248, 49] width 91 height 10
